Goal: Navigation & Orientation: Find specific page/section

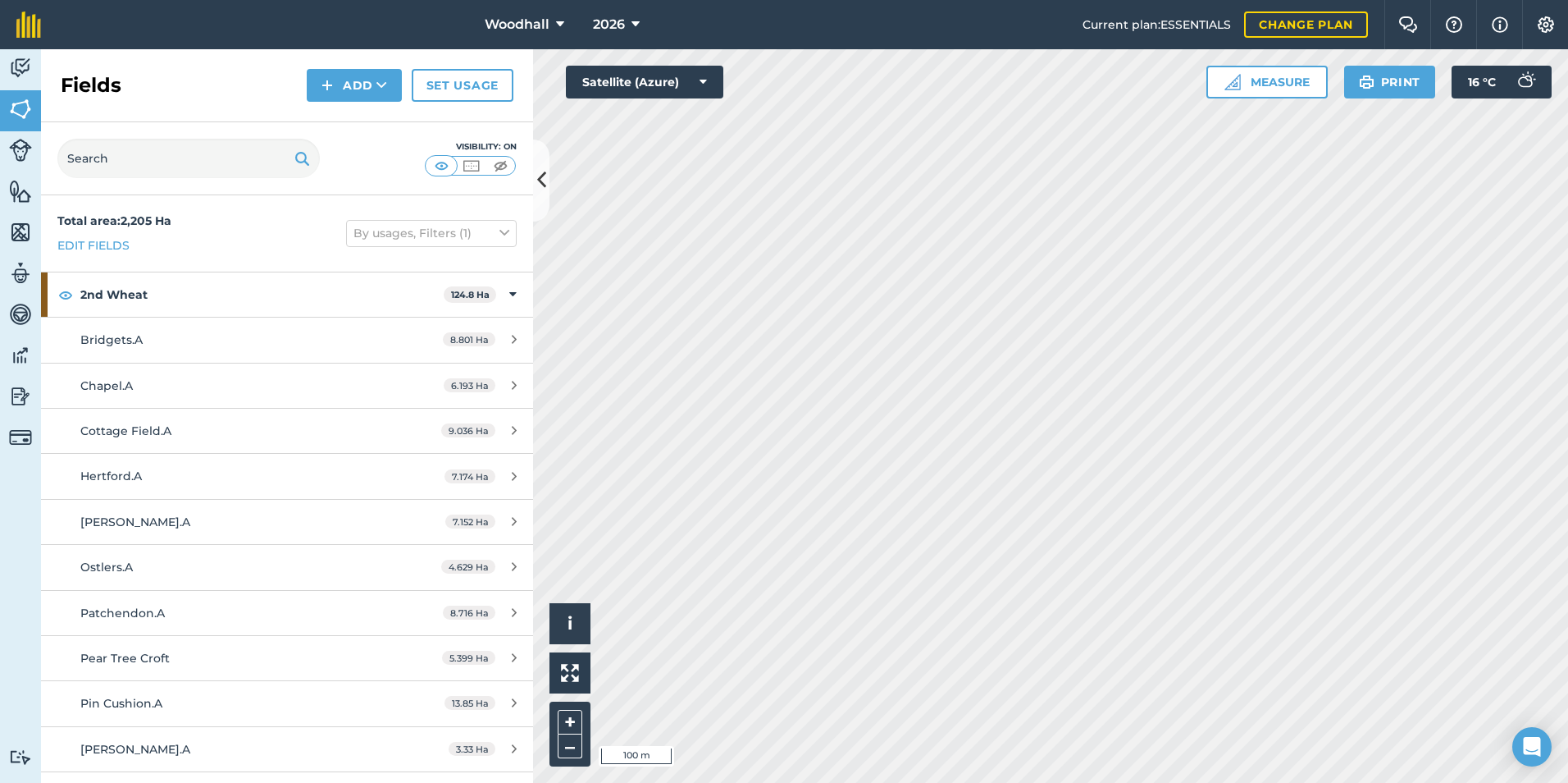
click at [423, 97] on html "Woodhall 2026 Current plan : ESSENTIALS Change plan Farm Chat Help Info Setting…" at bounding box center [784, 391] width 1568 height 783
click at [423, 0] on html "Woodhall 2026 Current plan : ESSENTIALS Change plan Farm Chat Help Info Setting…" at bounding box center [784, 391] width 1568 height 783
click at [423, 97] on html "Woodhall 2026 Current plan : ESSENTIALS Change plan Farm Chat Help Info Setting…" at bounding box center [784, 391] width 1568 height 783
